Goal: Information Seeking & Learning: Learn about a topic

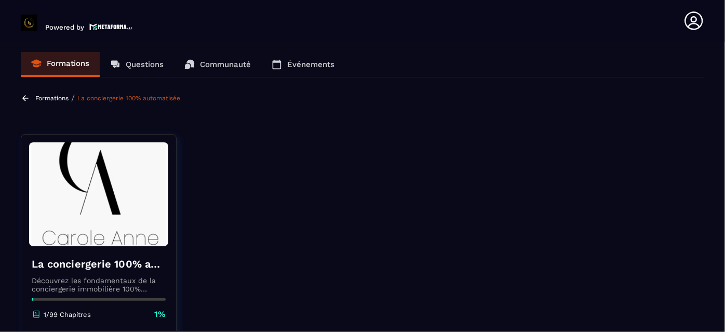
click at [692, 23] on icon at bounding box center [693, 20] width 21 height 21
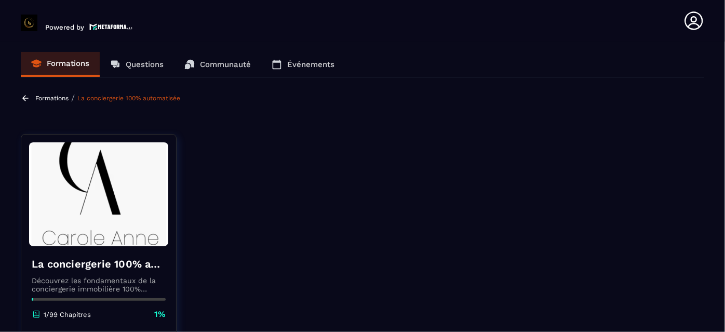
click at [35, 313] on icon at bounding box center [36, 313] width 9 height 9
click at [59, 96] on p "Formations" at bounding box center [51, 97] width 33 height 7
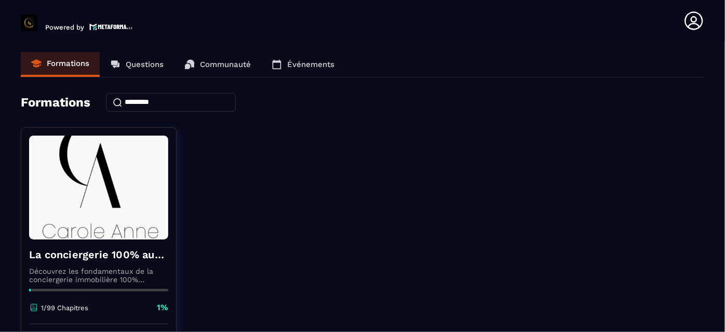
click at [278, 251] on div "La conciergerie 100% automatisée Découvrez les fondamentaux de la conciergerie …" at bounding box center [362, 257] width 683 height 260
drag, startPoint x: 272, startPoint y: 231, endPoint x: 282, endPoint y: 103, distance: 128.1
click at [282, 103] on div "Formations Questions Communauté Événements Formations La conciergerie 100% auto…" at bounding box center [362, 231] width 683 height 358
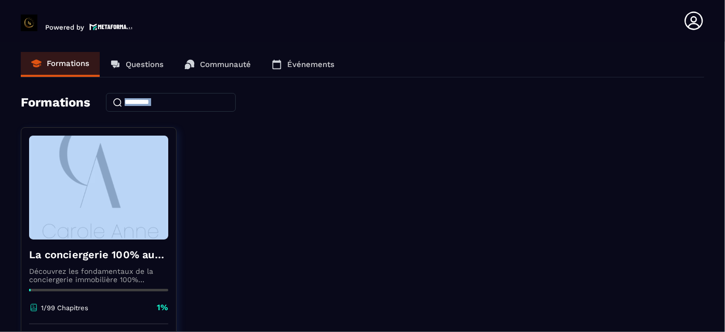
click at [202, 198] on div "La conciergerie 100% automatisée Découvrez les fondamentaux de la conciergerie …" at bounding box center [362, 257] width 683 height 260
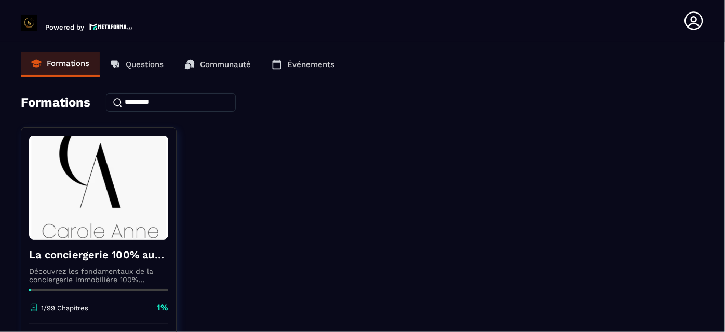
drag, startPoint x: 220, startPoint y: 316, endPoint x: 215, endPoint y: 309, distance: 8.1
click at [215, 309] on div "La conciergerie 100% automatisée Découvrez les fondamentaux de la conciergerie …" at bounding box center [362, 257] width 683 height 260
click at [236, 301] on div "La conciergerie 100% automatisée Découvrez les fondamentaux de la conciergerie …" at bounding box center [362, 257] width 683 height 260
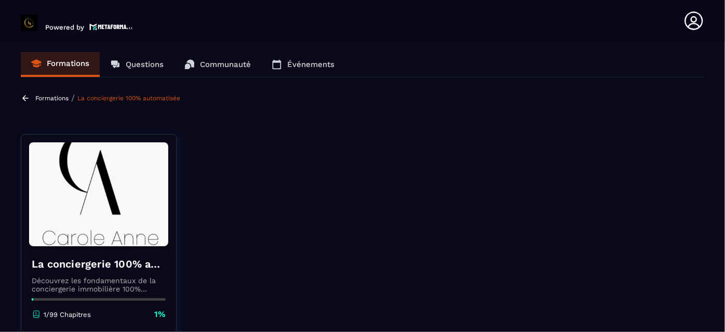
click at [712, 120] on section "Formations Questions Communauté Événements Formations / La conciergerie 100% au…" at bounding box center [362, 189] width 725 height 294
drag, startPoint x: 573, startPoint y: 160, endPoint x: 663, endPoint y: 179, distance: 91.7
drag, startPoint x: 10, startPoint y: 297, endPoint x: 6, endPoint y: 308, distance: 11.2
click at [6, 308] on section "Formations Questions Communauté Événements Formations / La conciergerie 100% au…" at bounding box center [362, 189] width 725 height 294
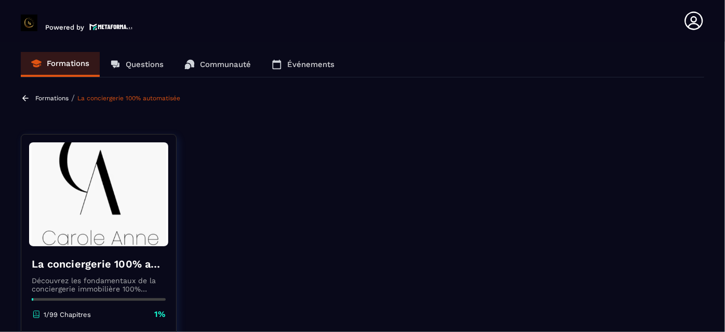
drag, startPoint x: 718, startPoint y: 116, endPoint x: 651, endPoint y: 185, distance: 96.2
click at [698, 229] on section "Formations Questions Communauté Événements Formations / La conciergerie 100% au…" at bounding box center [362, 189] width 725 height 294
click at [37, 313] on icon at bounding box center [36, 313] width 9 height 9
